Goal: Find specific page/section: Find specific page/section

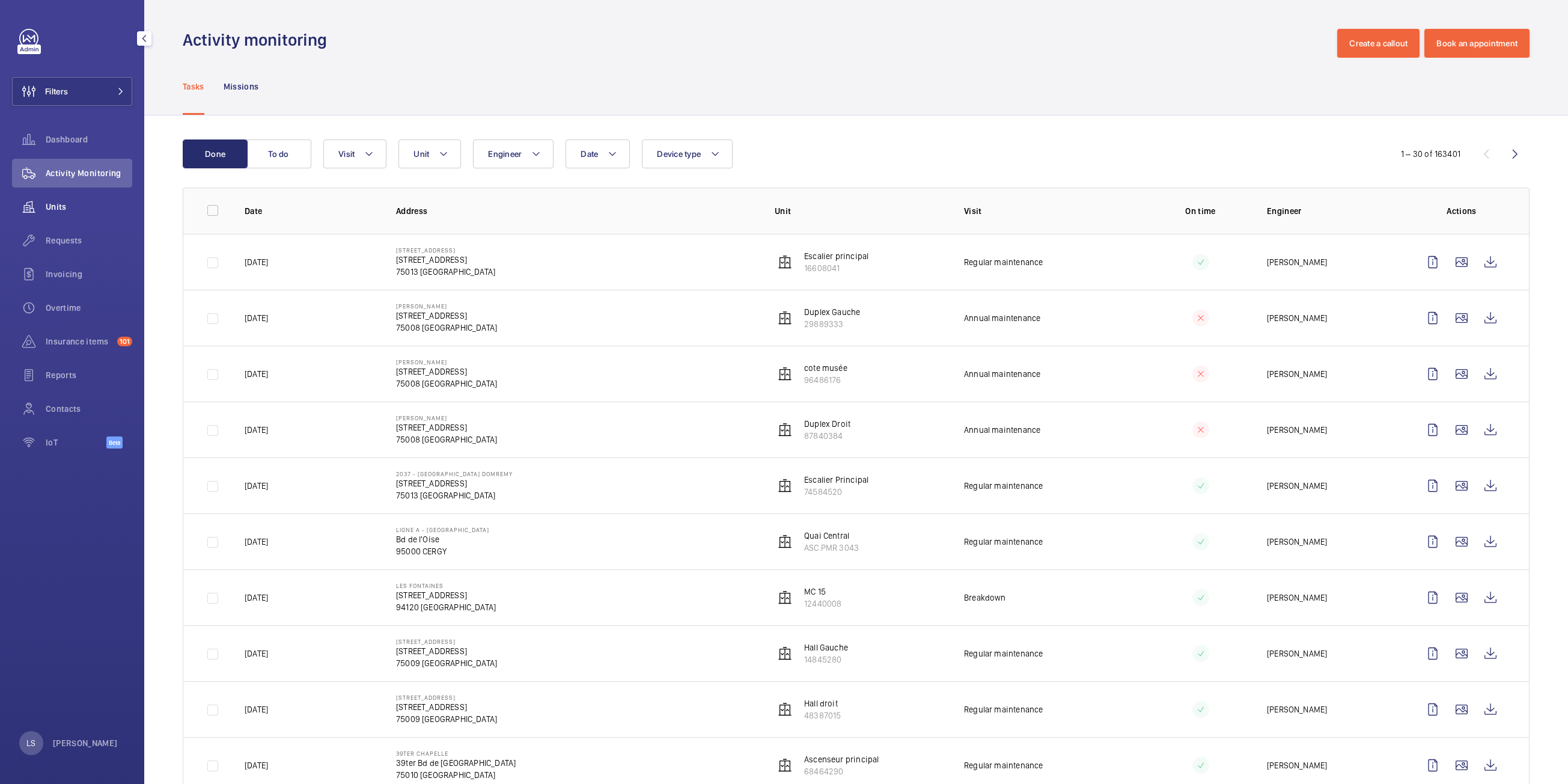
click at [44, 204] on wm-front-icon-button at bounding box center [28, 207] width 34 height 29
